Goal: Find specific page/section: Find specific page/section

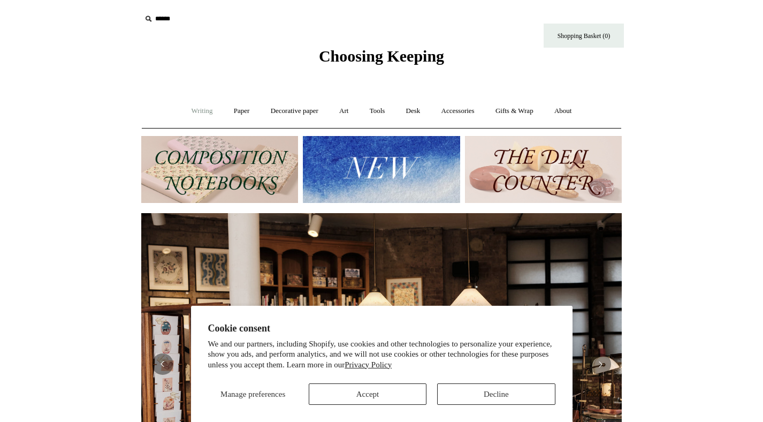
click at [198, 111] on link "Writing +" at bounding box center [202, 111] width 41 height 28
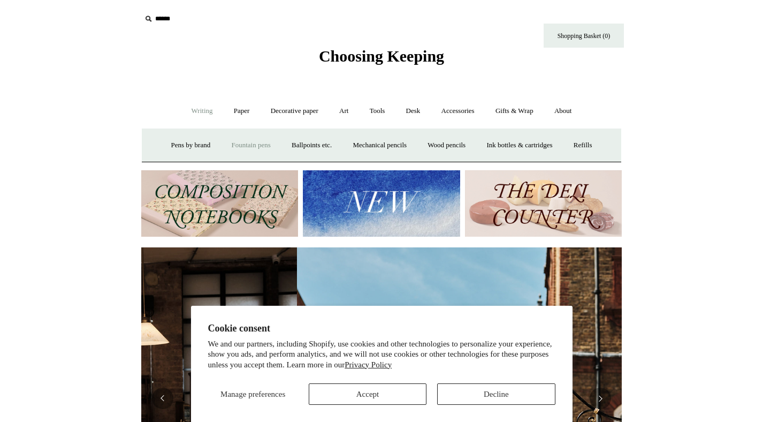
scroll to position [0, 480]
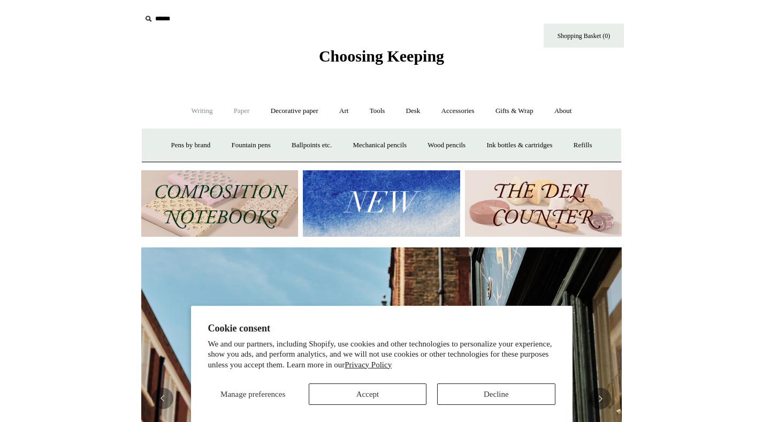
click at [241, 110] on link "Paper +" at bounding box center [241, 111] width 35 height 28
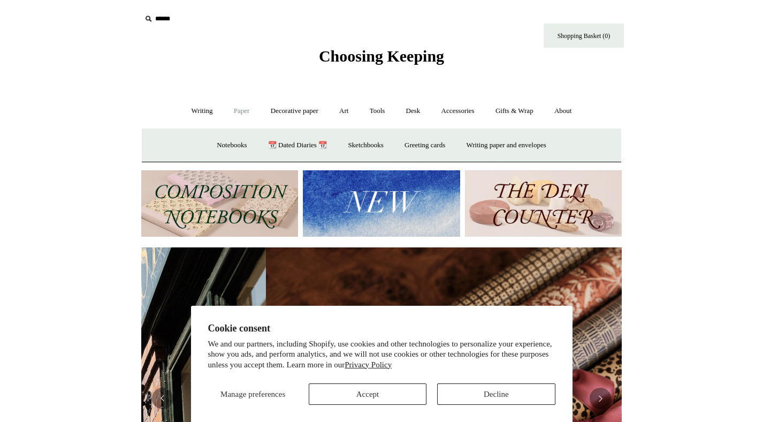
scroll to position [0, 961]
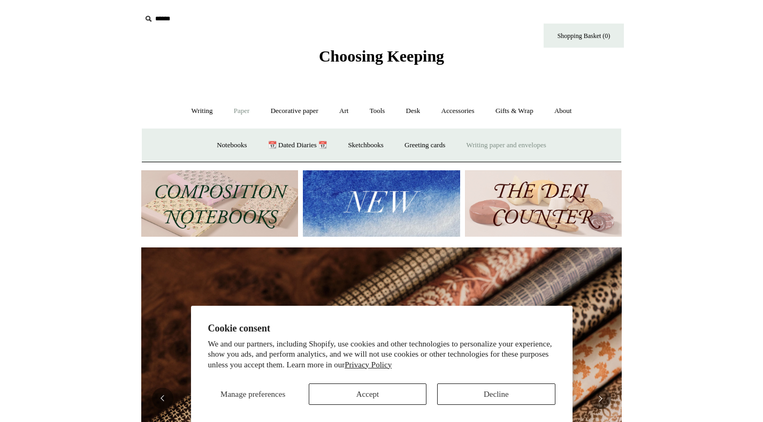
click at [488, 143] on link "Writing paper and envelopes +" at bounding box center [506, 145] width 99 height 28
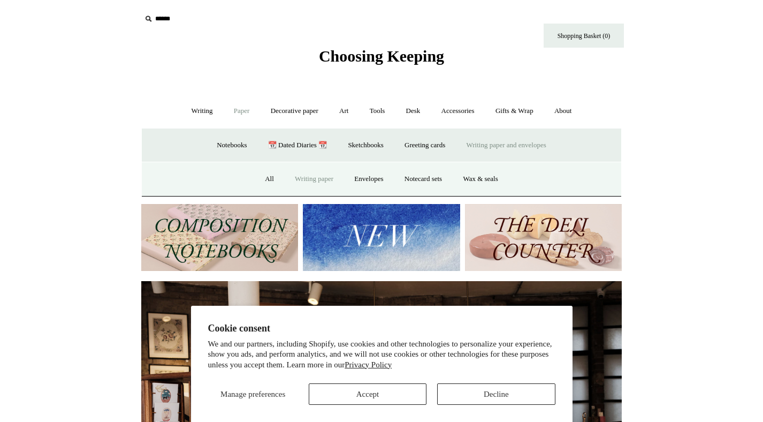
scroll to position [0, 0]
click at [301, 179] on link "Writing paper" at bounding box center [314, 179] width 58 height 28
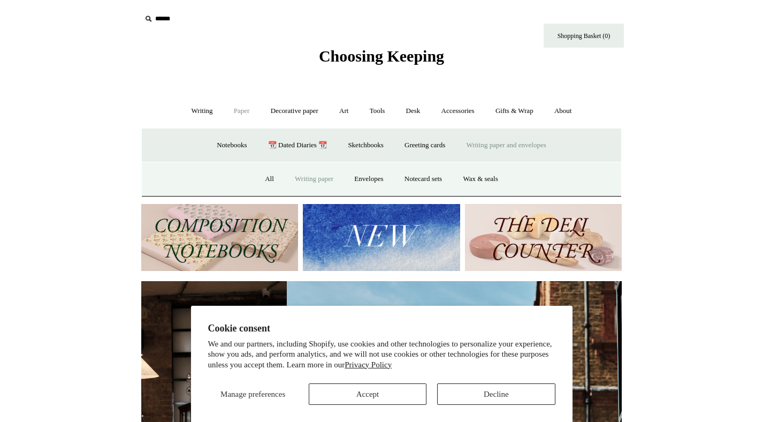
scroll to position [0, 480]
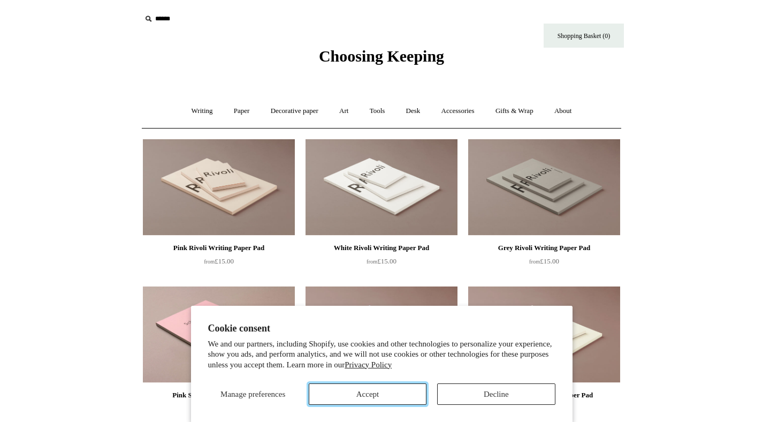
click at [361, 391] on button "Accept" at bounding box center [368, 393] width 118 height 21
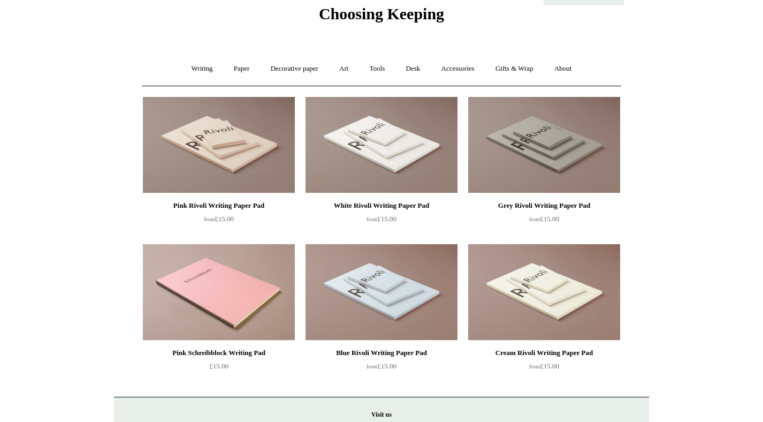
scroll to position [44, 0]
